Goal: Information Seeking & Learning: Learn about a topic

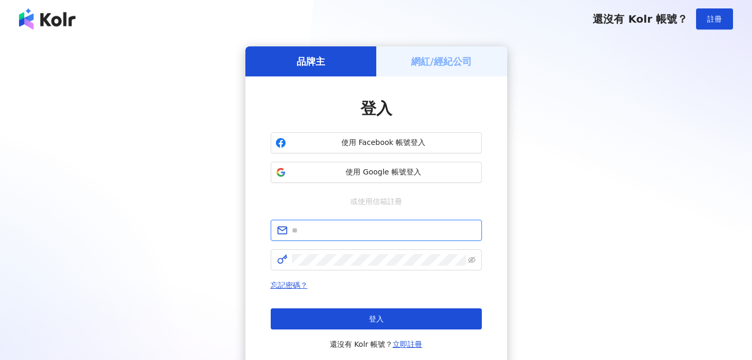
click at [326, 233] on input "text" at bounding box center [384, 231] width 184 height 12
type input "**********"
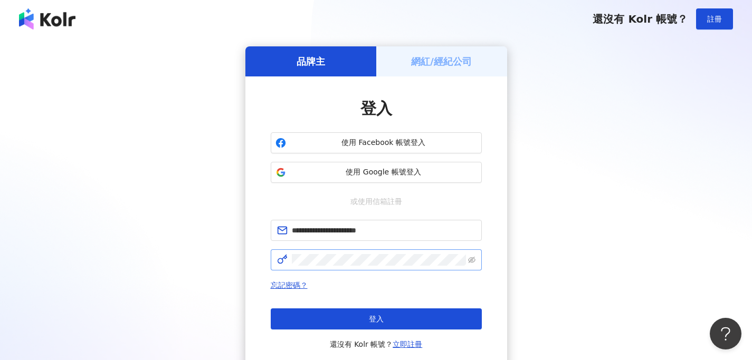
click at [358, 250] on span at bounding box center [376, 259] width 211 height 21
click button "登入" at bounding box center [376, 319] width 211 height 21
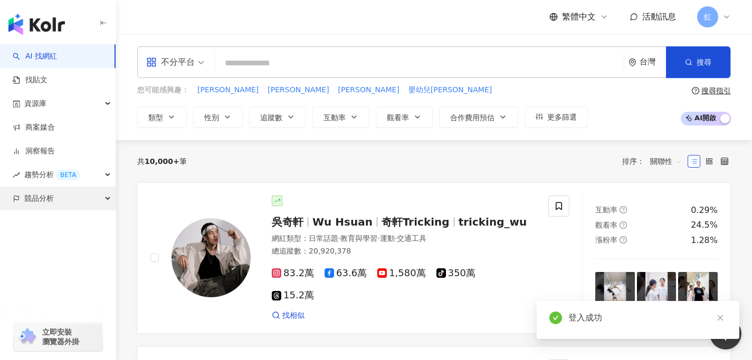
click at [62, 200] on div "競品分析" at bounding box center [58, 199] width 116 height 24
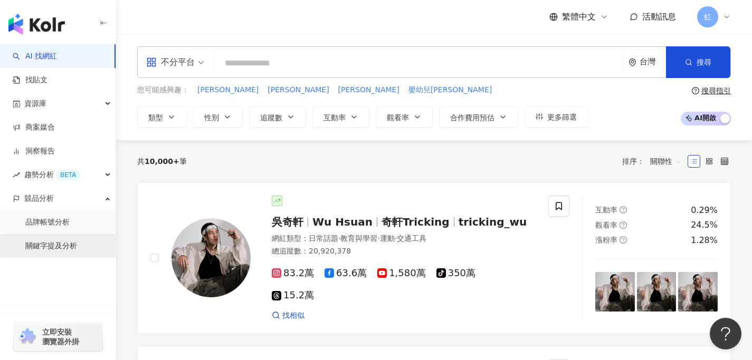
click at [44, 251] on link "關鍵字提及分析" at bounding box center [51, 246] width 52 height 11
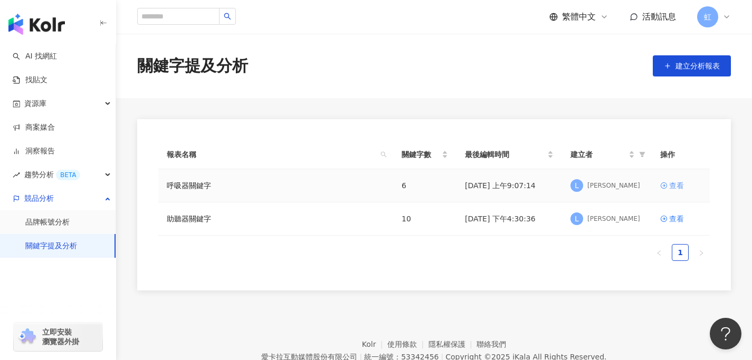
click at [667, 184] on link "查看" at bounding box center [680, 186] width 41 height 12
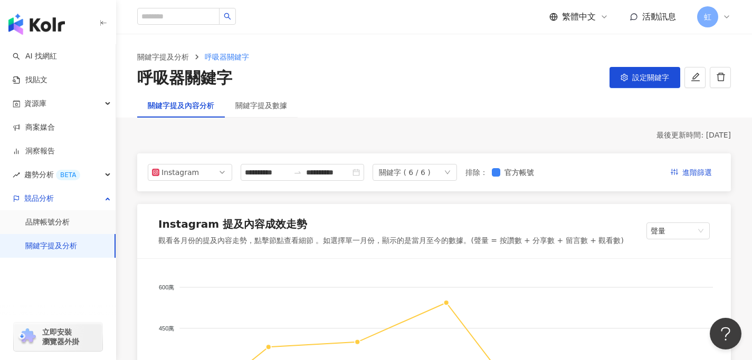
click at [450, 170] on icon "down" at bounding box center [447, 172] width 5 height 4
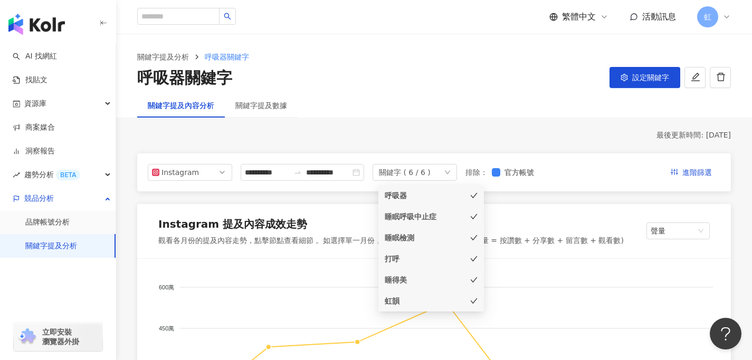
click at [473, 197] on icon "check" at bounding box center [473, 195] width 7 height 5
click at [473, 216] on icon "check" at bounding box center [473, 216] width 7 height 7
click at [473, 236] on icon "check" at bounding box center [473, 237] width 7 height 7
click at [474, 303] on icon "check" at bounding box center [473, 300] width 7 height 7
click at [474, 216] on icon "check" at bounding box center [473, 216] width 7 height 5
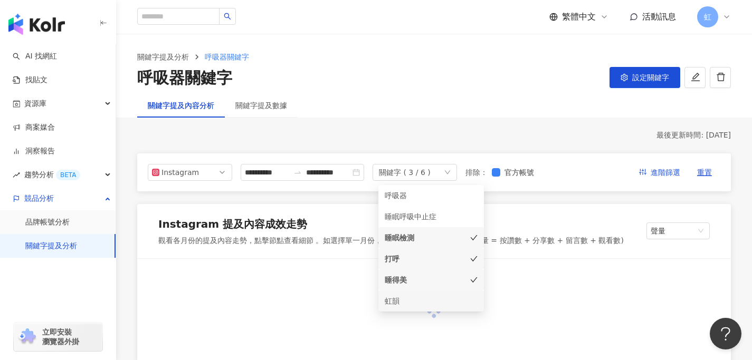
click at [472, 236] on icon "check" at bounding box center [473, 237] width 7 height 7
click at [473, 257] on icon "check" at bounding box center [473, 258] width 7 height 7
click at [473, 237] on icon "check" at bounding box center [473, 237] width 7 height 7
click at [355, 134] on div "最後更新時間: [DATE]" at bounding box center [433, 135] width 593 height 11
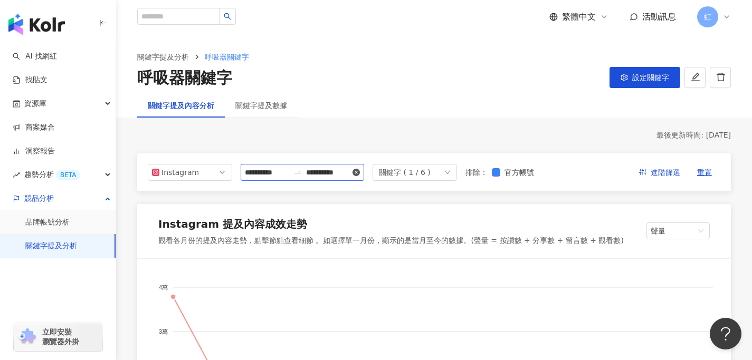
click at [358, 171] on icon "close-circle" at bounding box center [355, 172] width 7 height 7
click at [310, 172] on input at bounding box center [328, 173] width 44 height 12
click at [287, 172] on input at bounding box center [267, 173] width 44 height 12
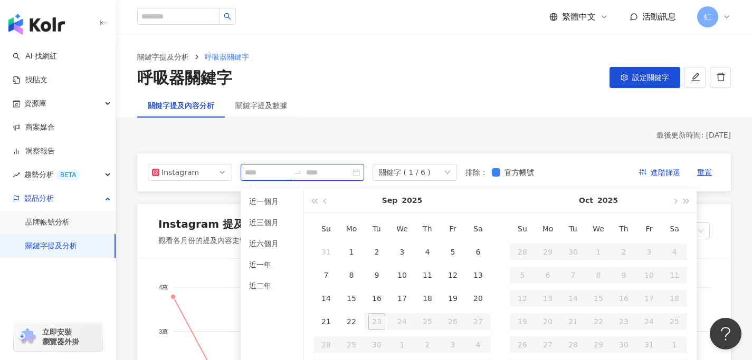
click at [265, 172] on input at bounding box center [267, 173] width 44 height 12
click at [326, 201] on span "button" at bounding box center [325, 200] width 5 height 5
type input "**********"
click at [448, 249] on div "1" at bounding box center [452, 252] width 17 height 17
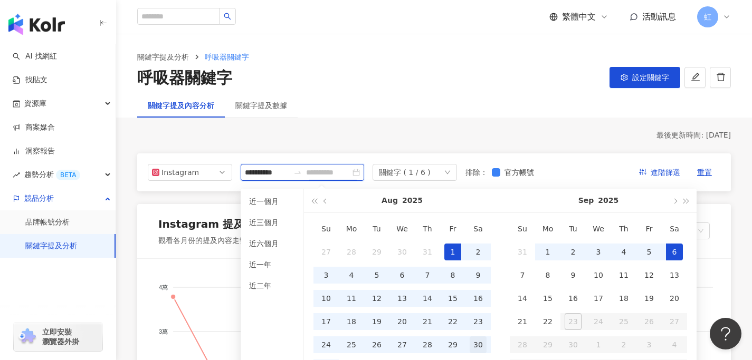
scroll to position [37, 0]
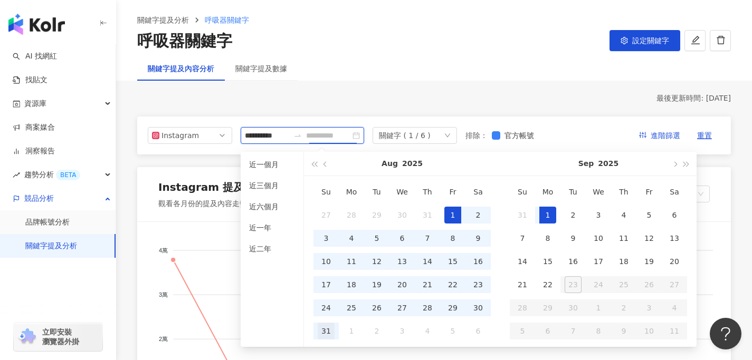
type input "**********"
click at [328, 332] on div "31" at bounding box center [326, 331] width 17 height 17
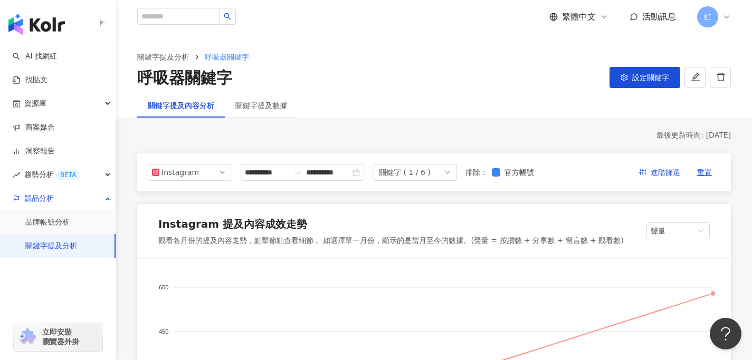
click at [200, 182] on div "**********" at bounding box center [433, 172] width 593 height 38
click at [200, 171] on span "Instagram" at bounding box center [190, 173] width 76 height 16
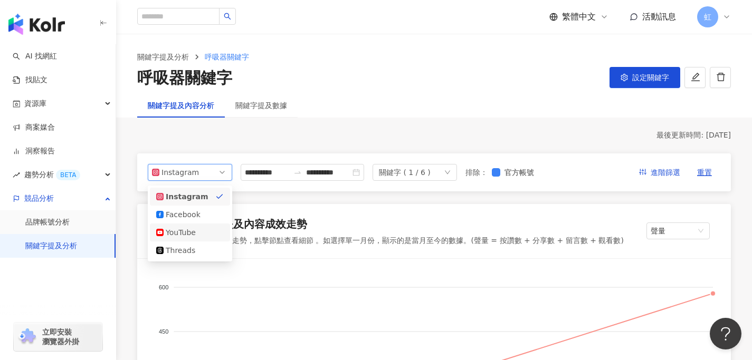
click at [193, 237] on div "YouTube" at bounding box center [183, 233] width 34 height 12
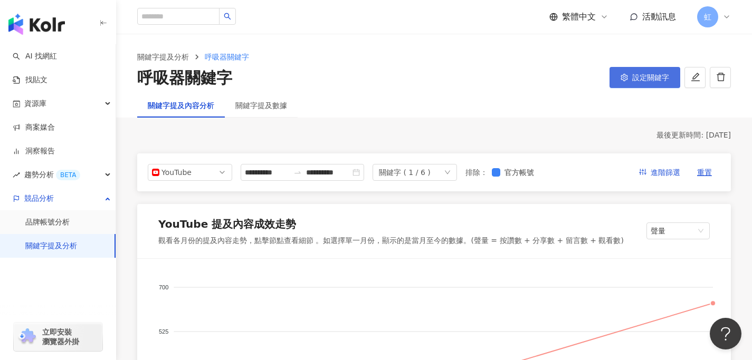
click at [632, 81] on span "設定關鍵字" at bounding box center [650, 77] width 37 height 8
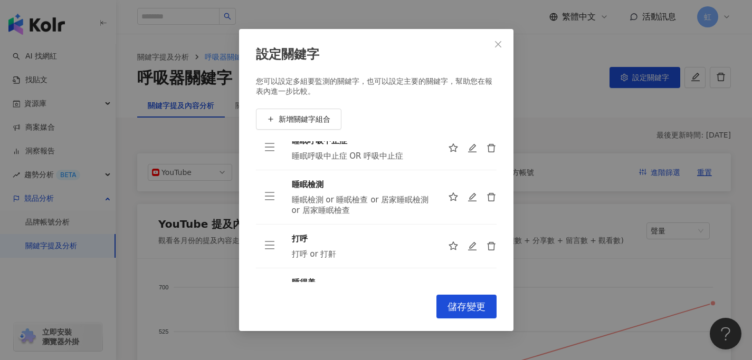
scroll to position [143, 0]
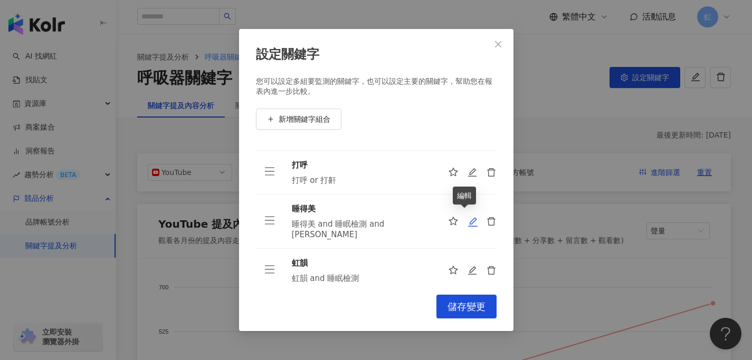
click at [468, 218] on icon "edit" at bounding box center [472, 221] width 9 height 9
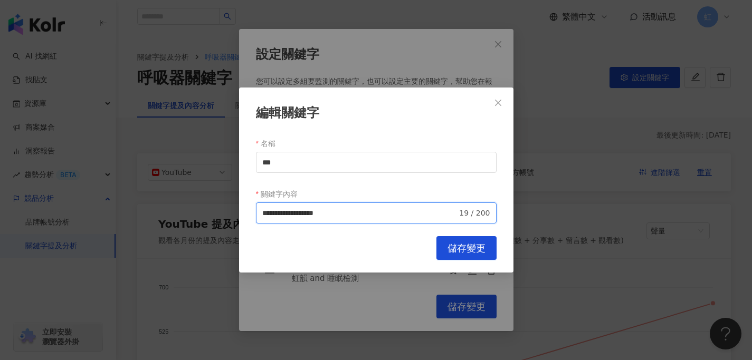
click at [376, 212] on input "**********" at bounding box center [359, 213] width 195 height 12
type input "**********"
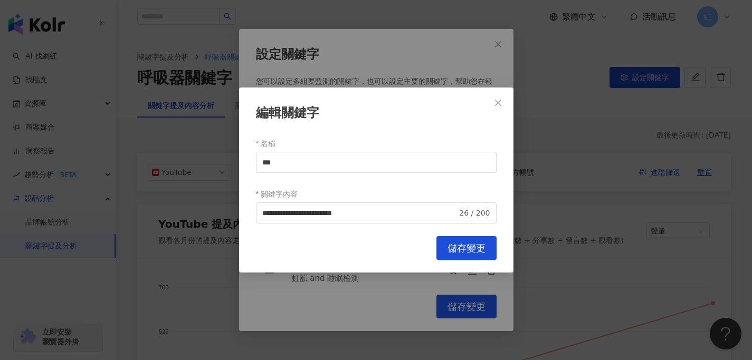
click at [448, 251] on span "儲存變更" at bounding box center [466, 249] width 38 height 12
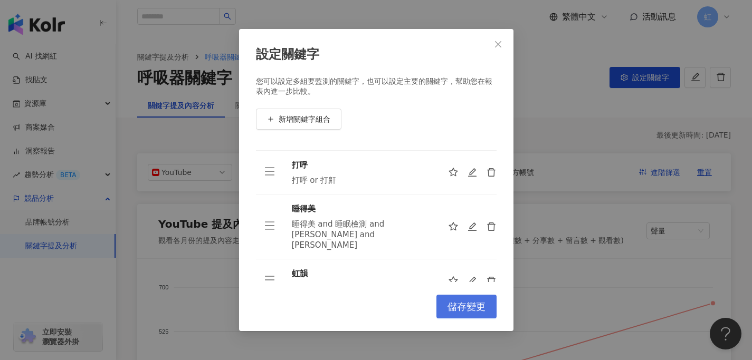
click at [470, 307] on span "儲存變更" at bounding box center [466, 307] width 38 height 12
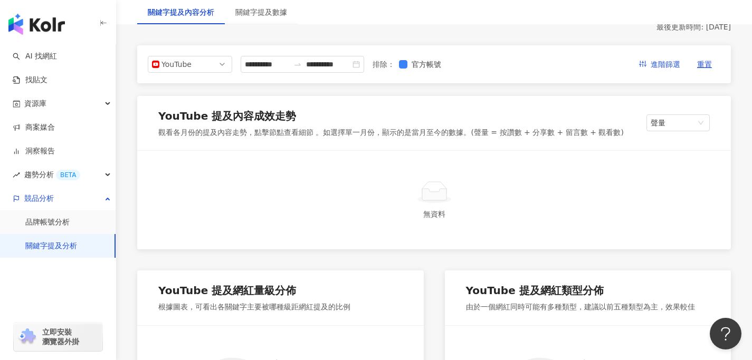
scroll to position [108, 0]
click at [180, 69] on div "YouTube" at bounding box center [178, 65] width 34 height 16
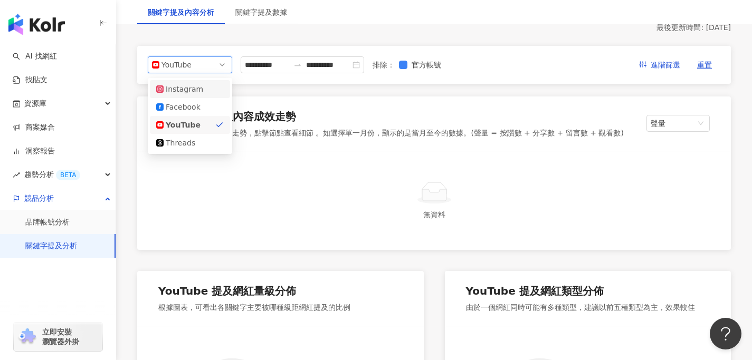
click at [181, 95] on div "Instagram" at bounding box center [190, 89] width 80 height 18
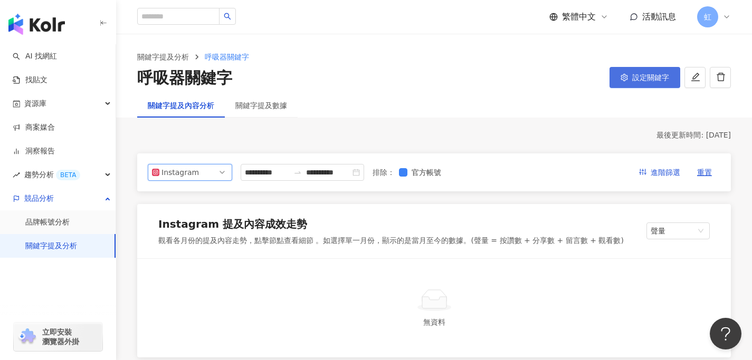
click at [634, 71] on button "設定關鍵字" at bounding box center [644, 77] width 71 height 21
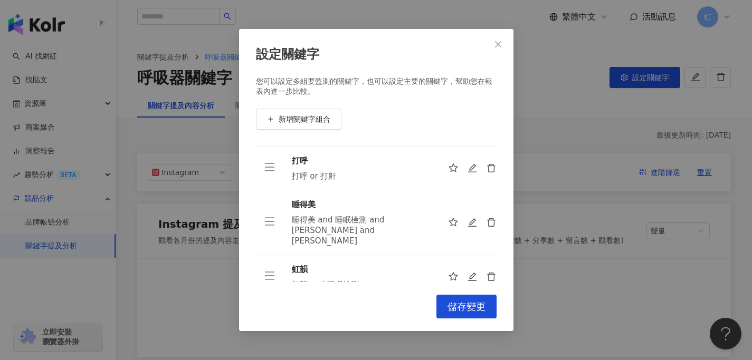
scroll to position [147, 0]
click at [468, 219] on icon "edit" at bounding box center [472, 223] width 9 height 9
type input "***"
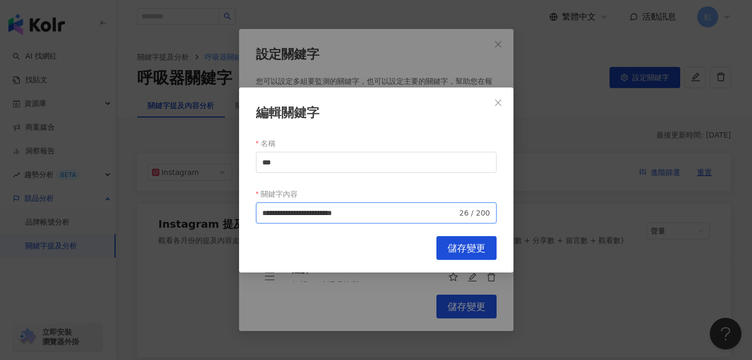
click at [407, 213] on input "**********" at bounding box center [359, 213] width 195 height 12
type input "**********"
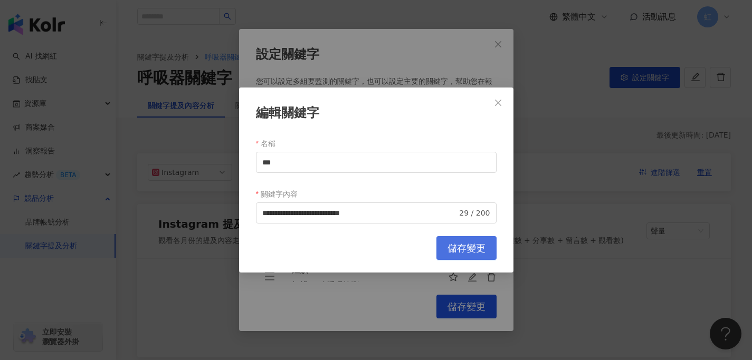
click at [461, 246] on span "儲存變更" at bounding box center [466, 249] width 38 height 12
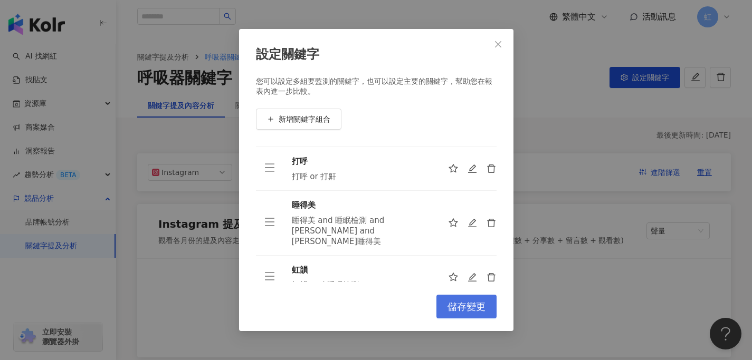
click at [458, 311] on span "儲存變更" at bounding box center [466, 307] width 38 height 12
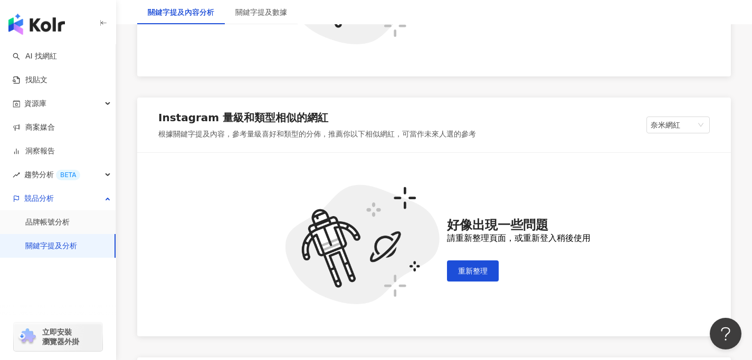
scroll to position [802, 0]
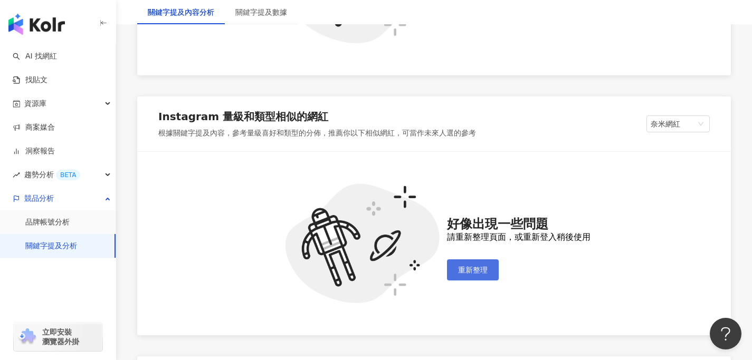
click at [474, 276] on button "重新整理" at bounding box center [473, 269] width 52 height 21
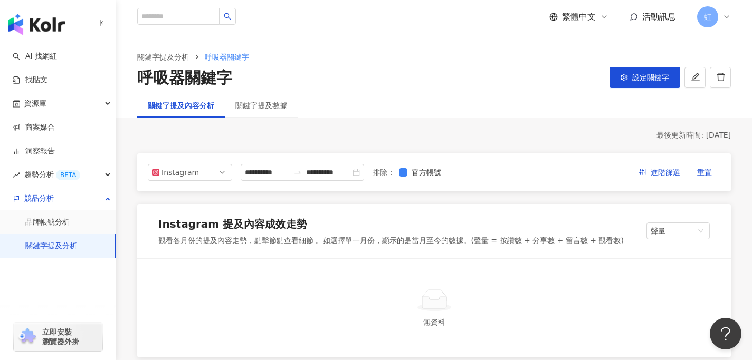
click at [247, 96] on div "關鍵字提及數據" at bounding box center [261, 105] width 73 height 24
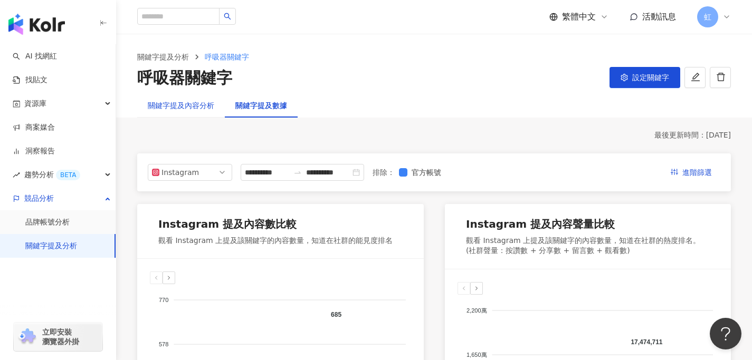
click at [182, 108] on div "關鍵字提及內容分析" at bounding box center [181, 106] width 66 height 12
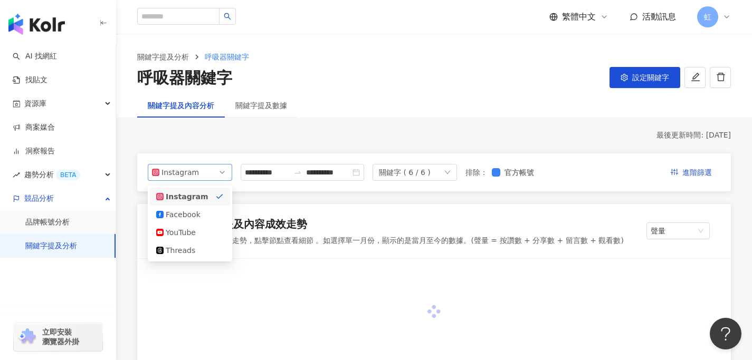
click at [195, 171] on div "Instagram" at bounding box center [178, 173] width 34 height 16
click at [194, 214] on div "Facebook" at bounding box center [183, 215] width 34 height 12
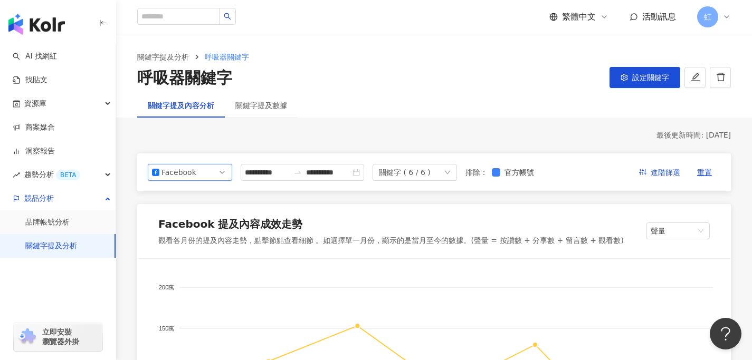
click at [440, 171] on div "關鍵字 ( 6 / 6 )" at bounding box center [414, 172] width 84 height 17
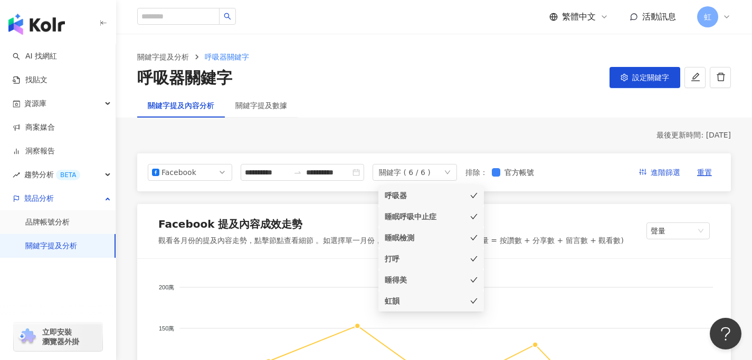
click at [473, 196] on icon "check" at bounding box center [473, 195] width 7 height 7
click at [475, 216] on icon "check" at bounding box center [473, 216] width 7 height 5
click at [475, 236] on icon "check" at bounding box center [473, 237] width 7 height 7
click at [475, 258] on icon "check" at bounding box center [473, 258] width 7 height 5
click at [474, 303] on icon "check" at bounding box center [473, 300] width 7 height 7
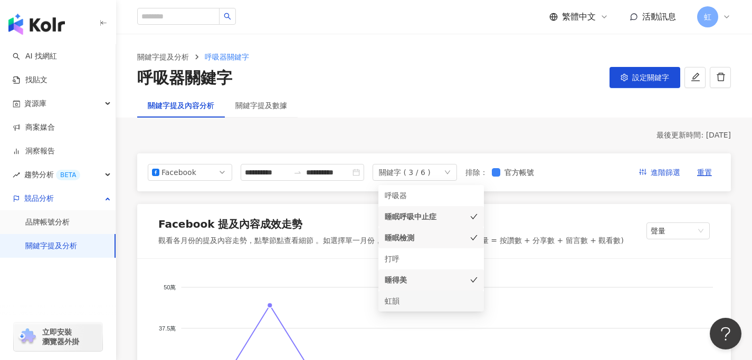
click at [470, 237] on icon "check" at bounding box center [473, 237] width 7 height 7
click at [474, 217] on icon "check" at bounding box center [473, 216] width 7 height 7
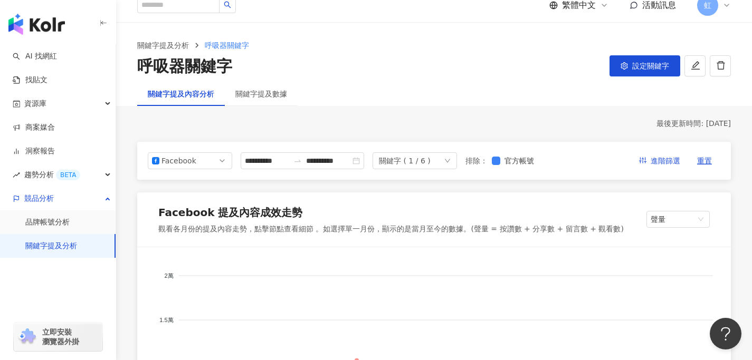
scroll to position [5, 0]
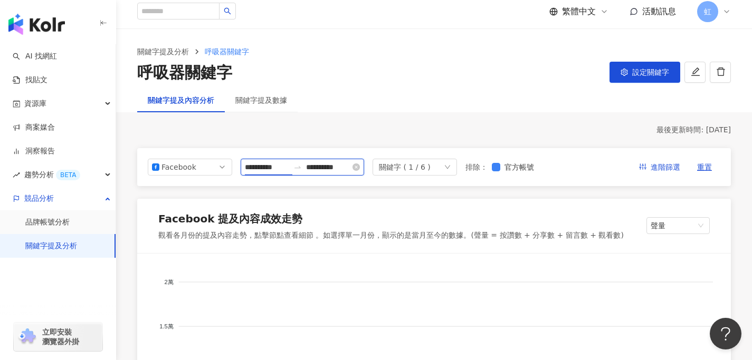
click at [278, 168] on input "**********" at bounding box center [267, 167] width 44 height 12
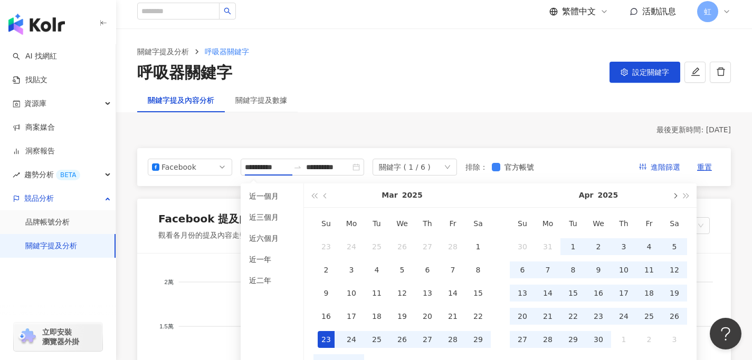
click at [674, 196] on span "button" at bounding box center [673, 195] width 5 height 5
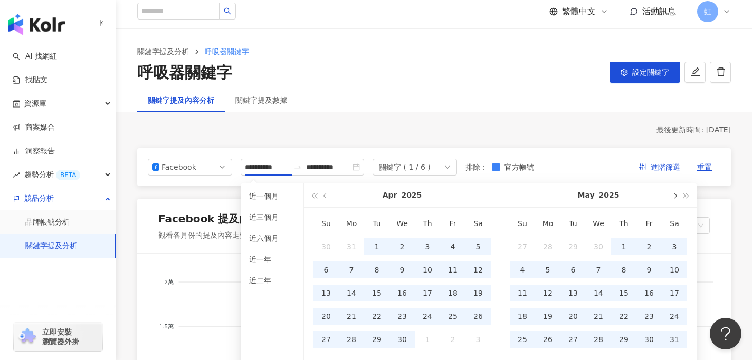
click at [674, 196] on span "button" at bounding box center [673, 195] width 5 height 5
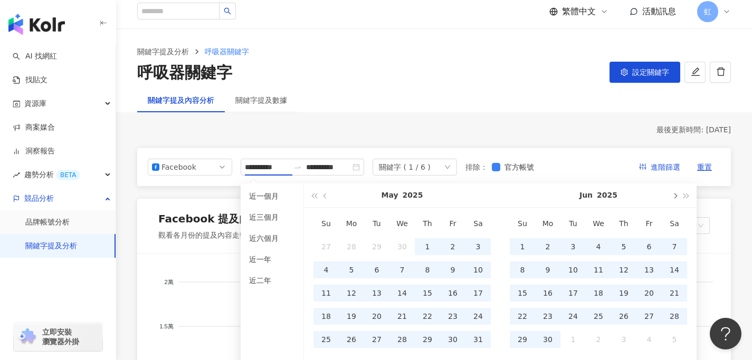
click at [674, 196] on span "button" at bounding box center [673, 195] width 5 height 5
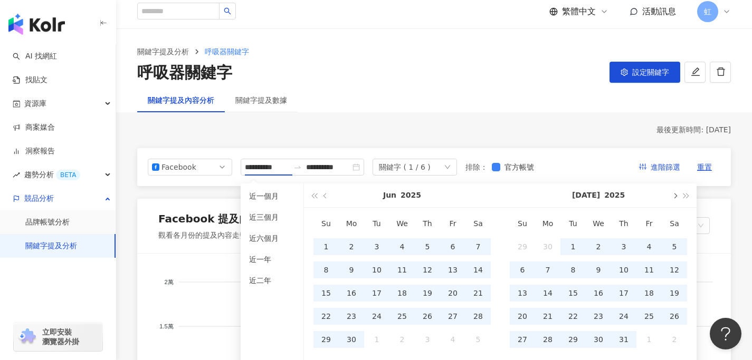
click at [674, 192] on button "button" at bounding box center [674, 196] width 12 height 24
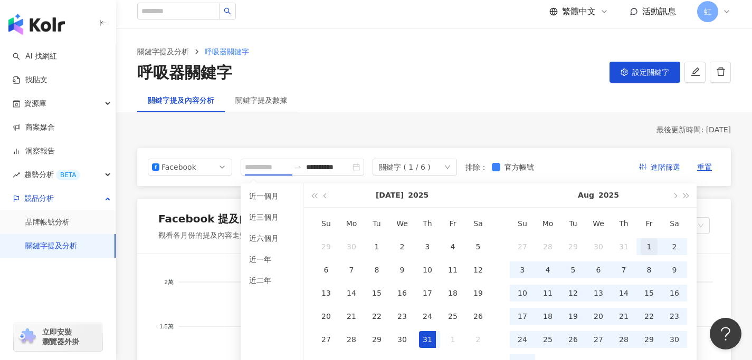
type input "**********"
click at [647, 245] on div "1" at bounding box center [648, 246] width 17 height 17
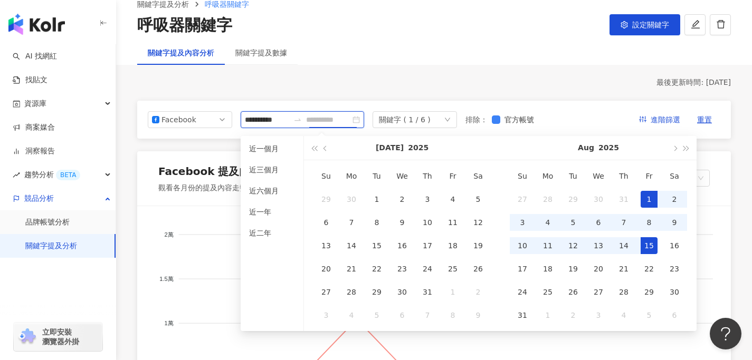
scroll to position [55, 0]
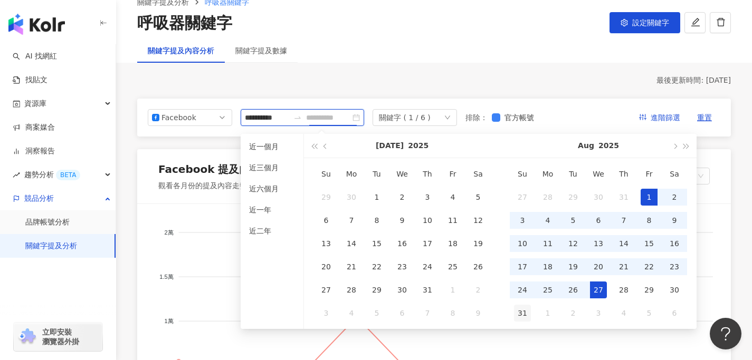
type input "**********"
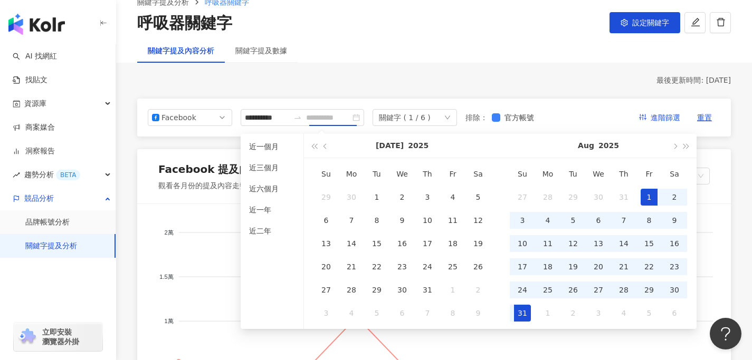
click at [523, 311] on div "31" at bounding box center [522, 313] width 17 height 17
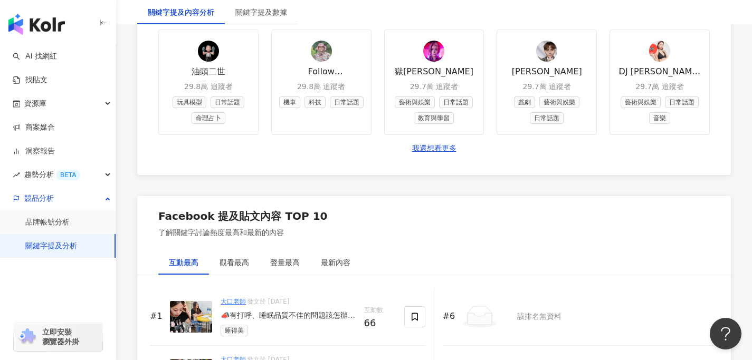
scroll to position [1536, 0]
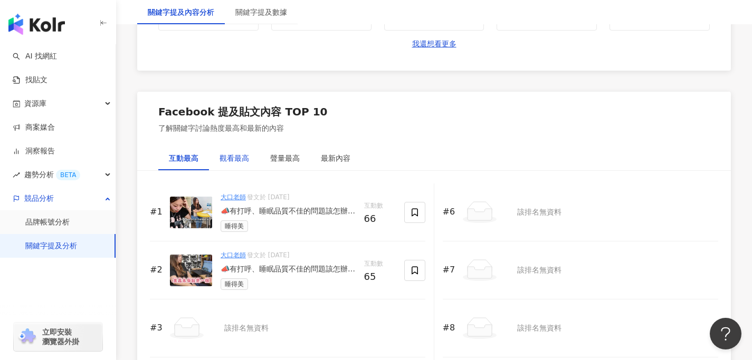
click at [233, 162] on div "觀看最高" at bounding box center [234, 158] width 30 height 12
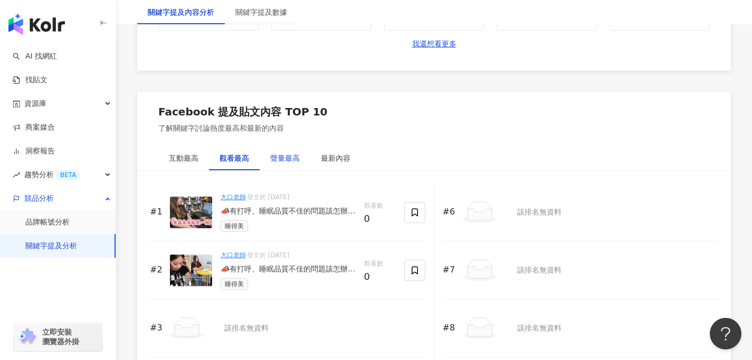
click at [279, 159] on div "聲量最高" at bounding box center [285, 158] width 30 height 12
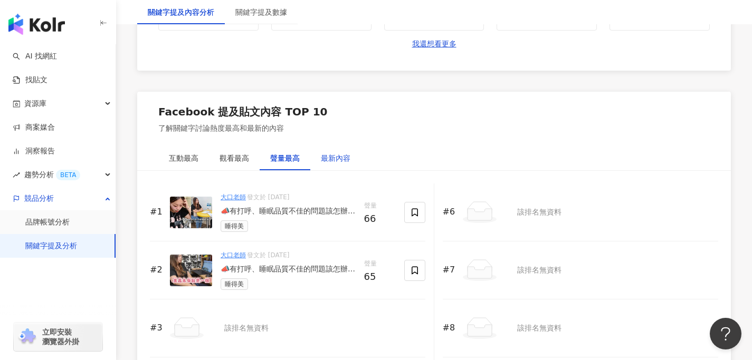
click at [336, 159] on div "最新內容" at bounding box center [336, 158] width 30 height 12
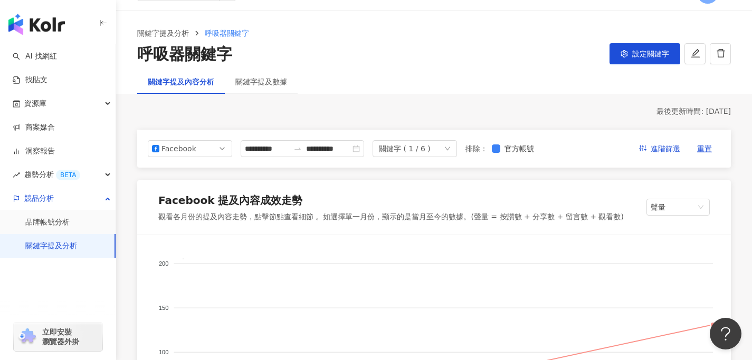
scroll to position [0, 0]
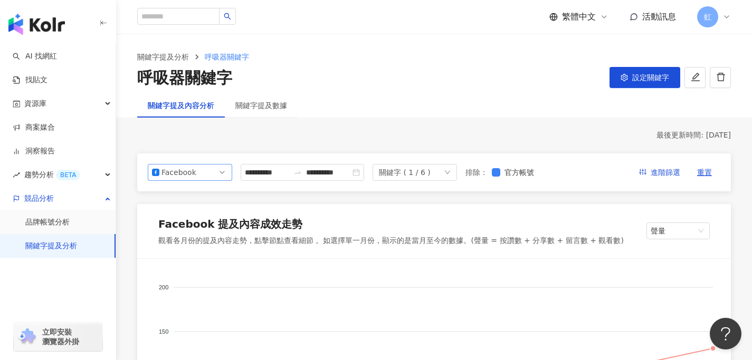
click at [188, 174] on div "Facebook" at bounding box center [178, 173] width 34 height 16
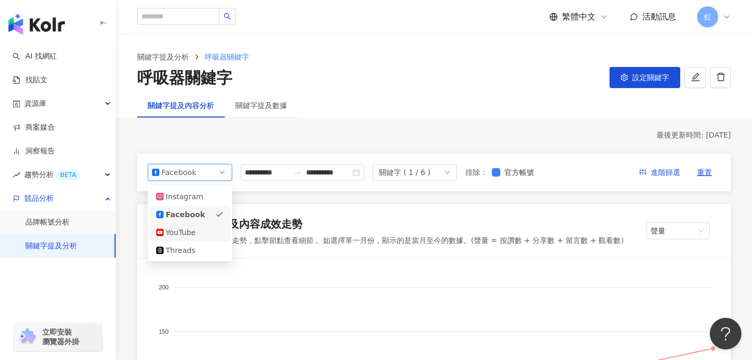
click at [195, 231] on div "YouTube" at bounding box center [183, 233] width 34 height 12
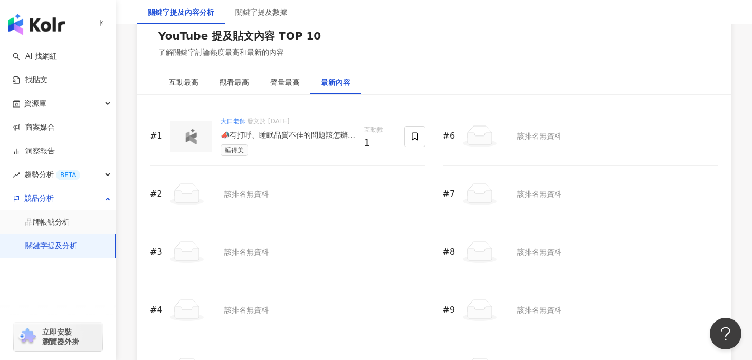
scroll to position [1615, 0]
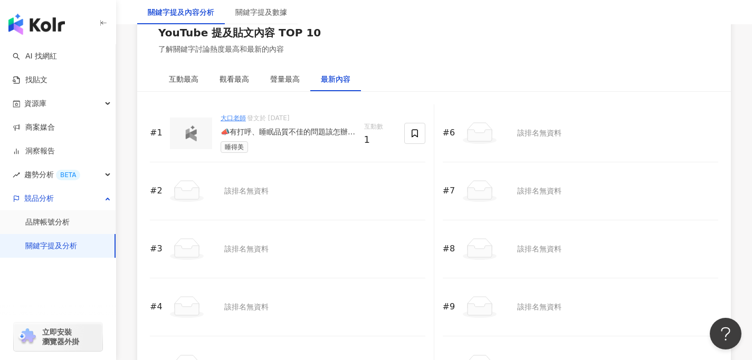
click at [190, 65] on div "YouTube 提及貼文內容 TOP 10 了解關鍵字討論熱度最高和最新的內容" at bounding box center [433, 40] width 593 height 55
click at [190, 71] on div "互動最高" at bounding box center [183, 79] width 51 height 24
click at [236, 78] on div "觀看最高" at bounding box center [234, 79] width 30 height 12
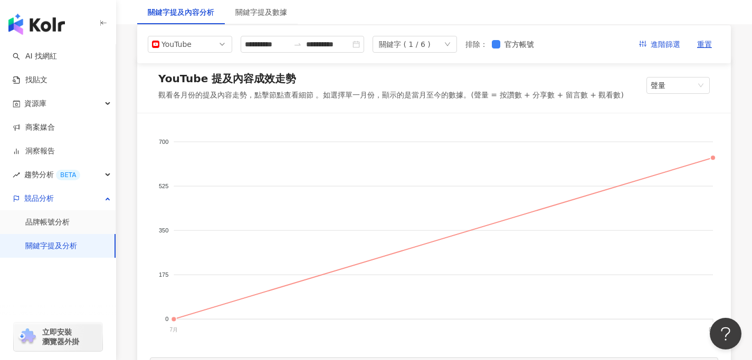
scroll to position [0, 0]
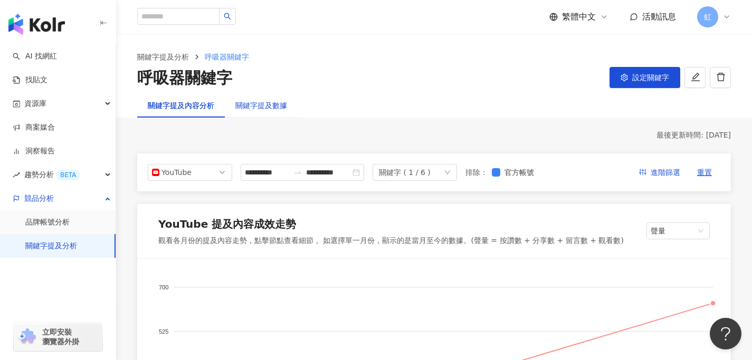
click at [273, 103] on div "關鍵字提及數據" at bounding box center [261, 106] width 52 height 12
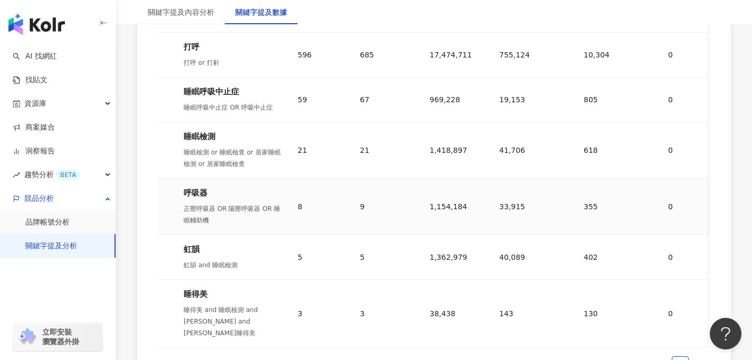
scroll to position [575, 0]
